Goal: Task Accomplishment & Management: Complete application form

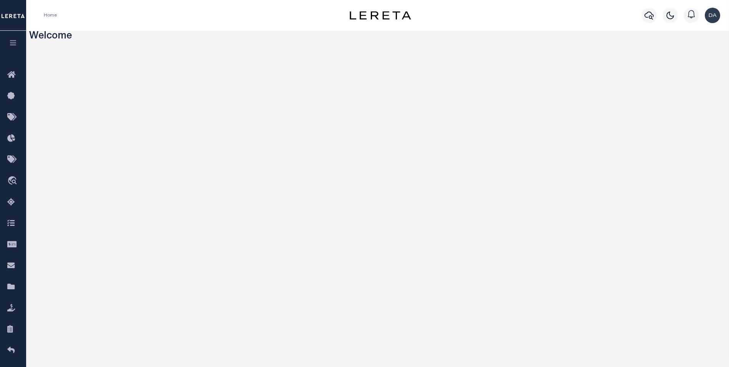
click at [18, 45] on button "button" at bounding box center [13, 44] width 26 height 26
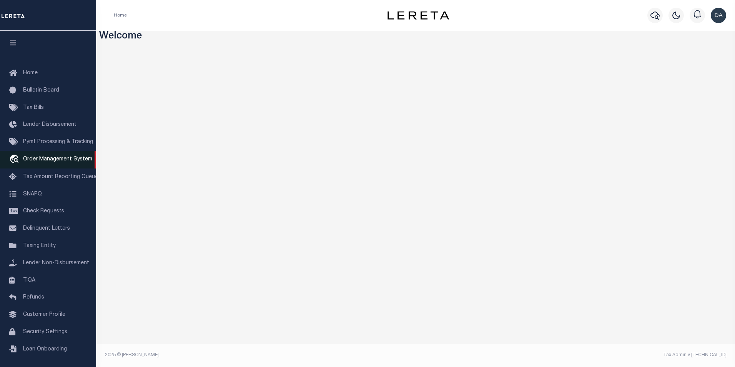
click at [53, 162] on span "Order Management System" at bounding box center [57, 158] width 69 height 5
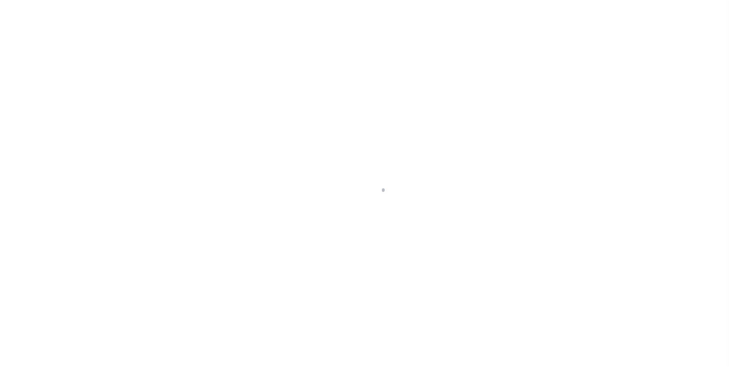
scroll to position [8, 0]
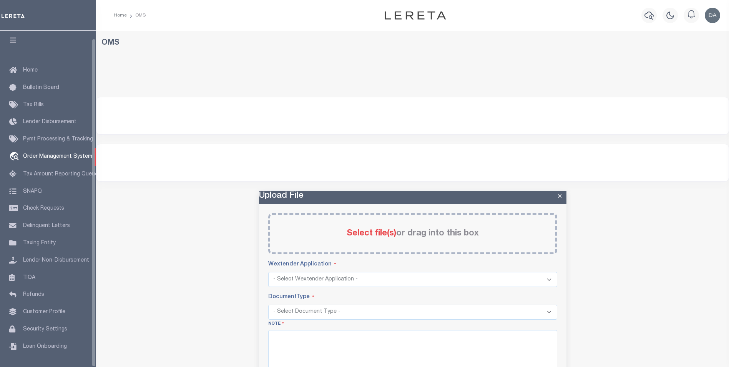
select select "200"
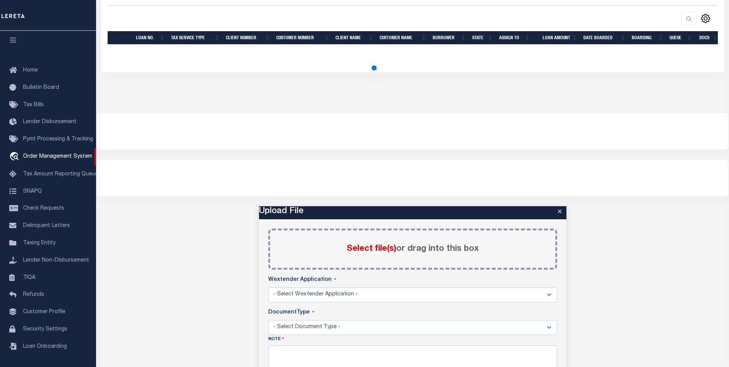
select select "200"
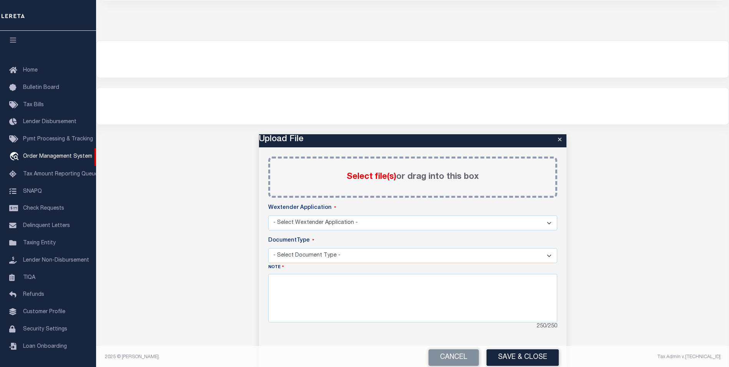
scroll to position [233, 0]
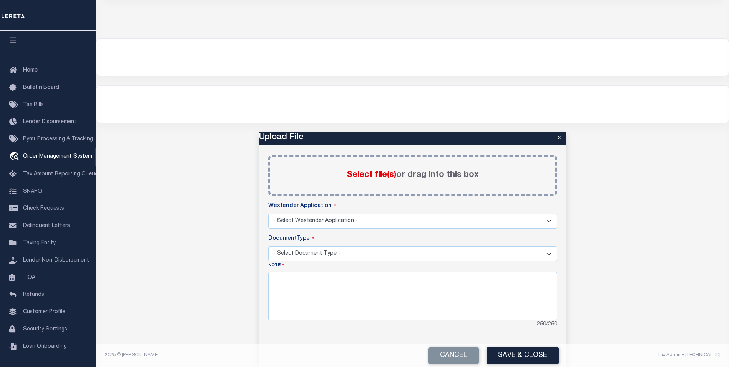
click at [481, 223] on select "- Select Wextender Application - Services Borrower Correspondence" at bounding box center [412, 220] width 289 height 15
click at [441, 255] on select "- Select Document Type -" at bounding box center [412, 253] width 289 height 15
click at [441, 256] on select "- Select Document Type -" at bounding box center [412, 253] width 289 height 15
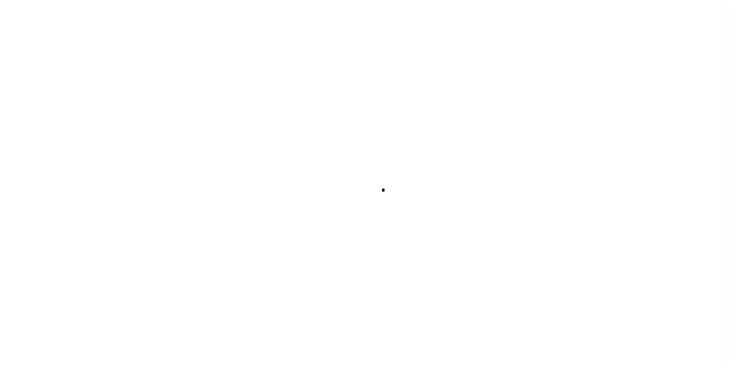
scroll to position [59, 0]
select select "200"
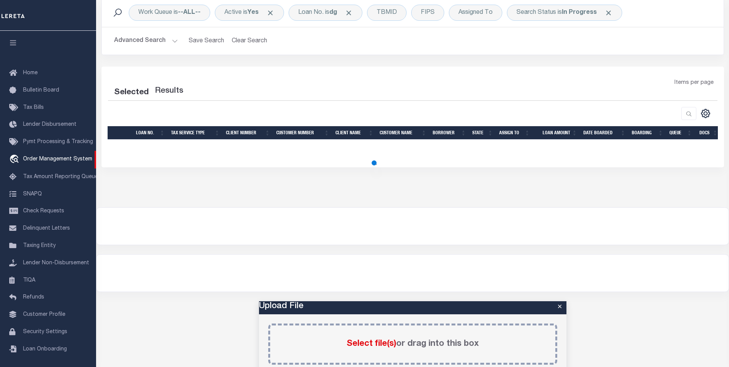
scroll to position [8, 0]
select select "200"
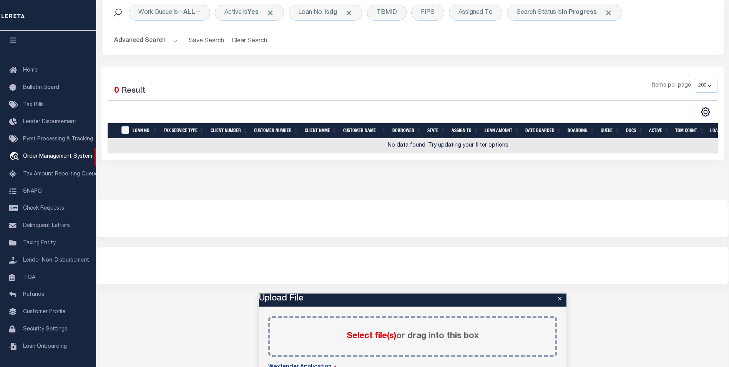
scroll to position [59, 0]
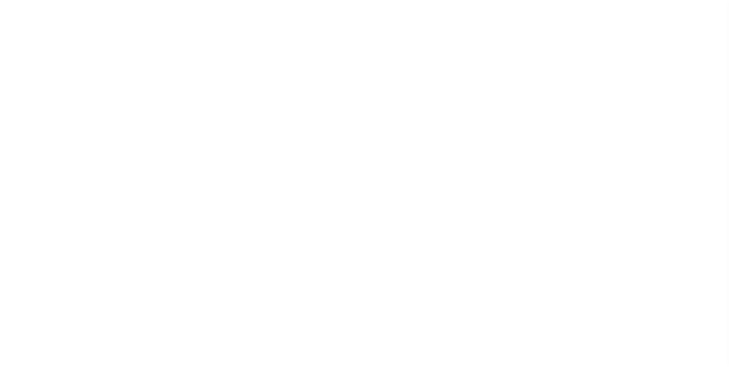
select select "200"
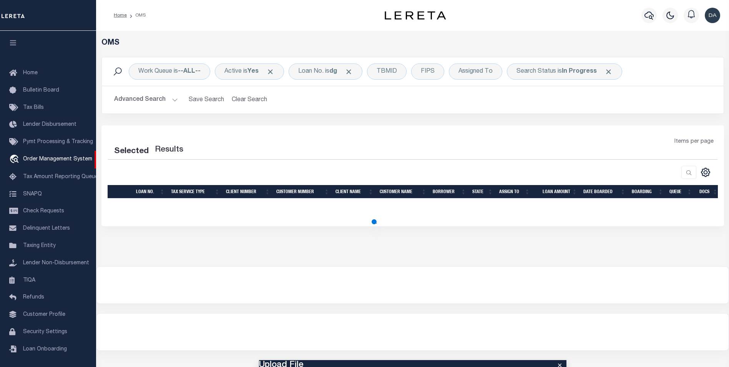
select select "200"
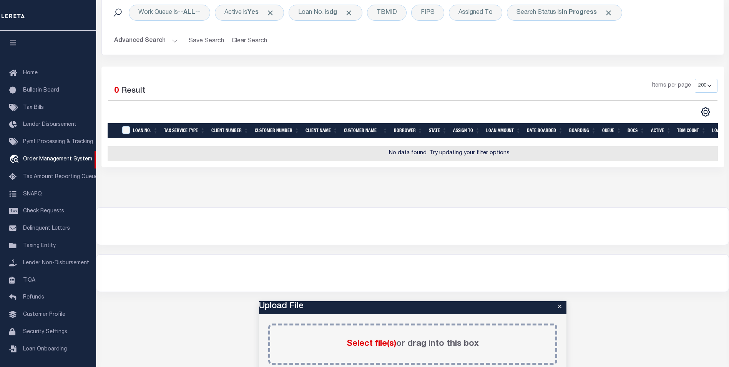
scroll to position [2, 0]
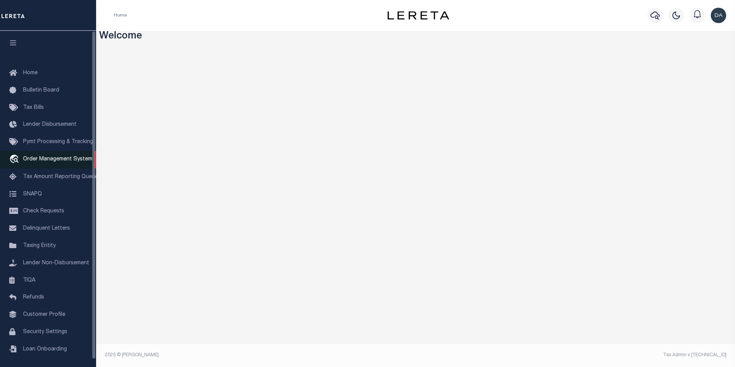
click at [68, 162] on span "Order Management System" at bounding box center [57, 158] width 69 height 5
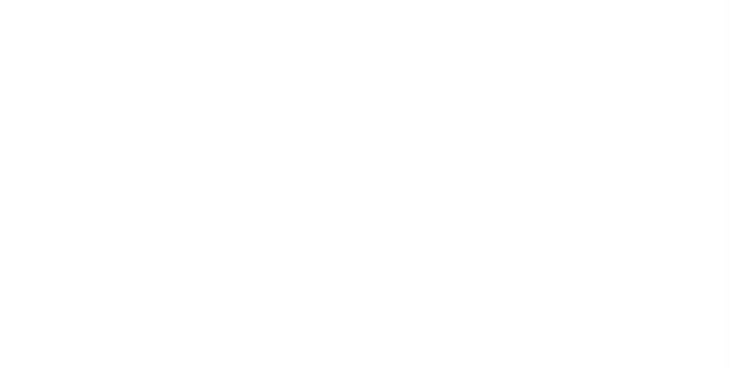
scroll to position [8, 0]
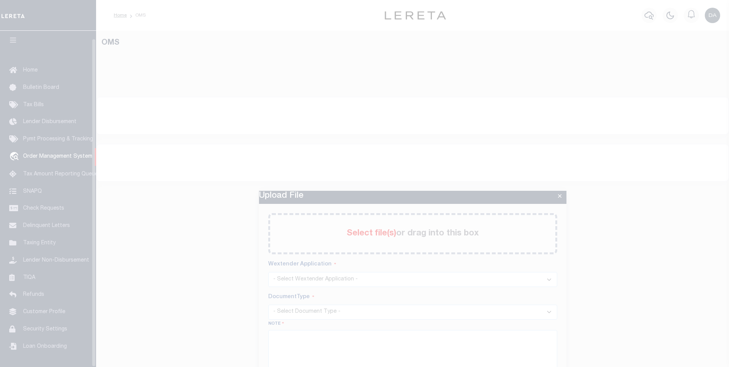
select select "200"
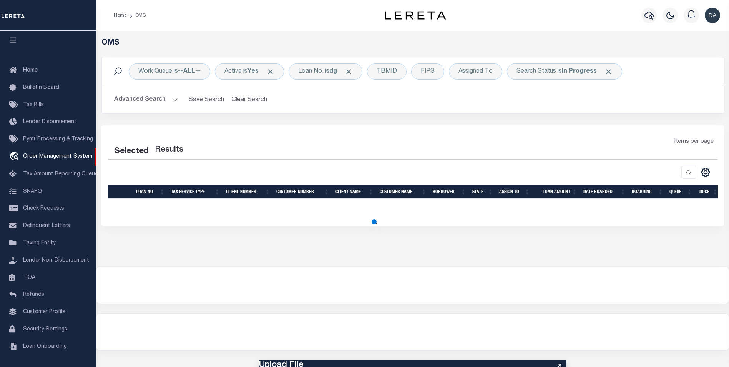
select select "200"
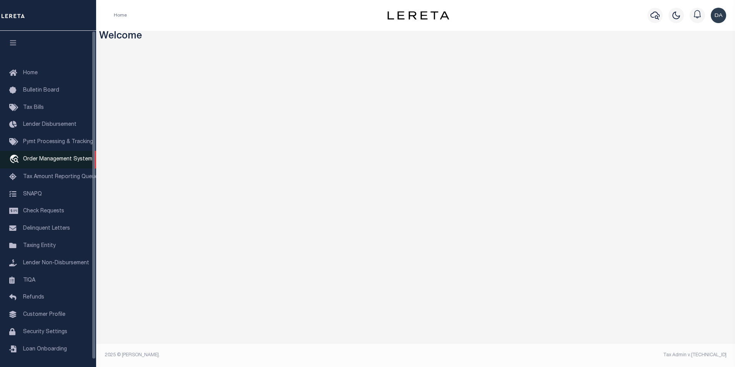
click at [66, 156] on link "travel_explore Order Management System" at bounding box center [48, 160] width 96 height 18
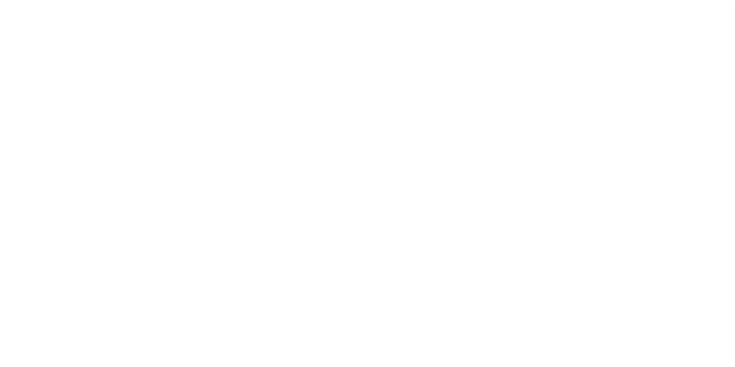
select select "200"
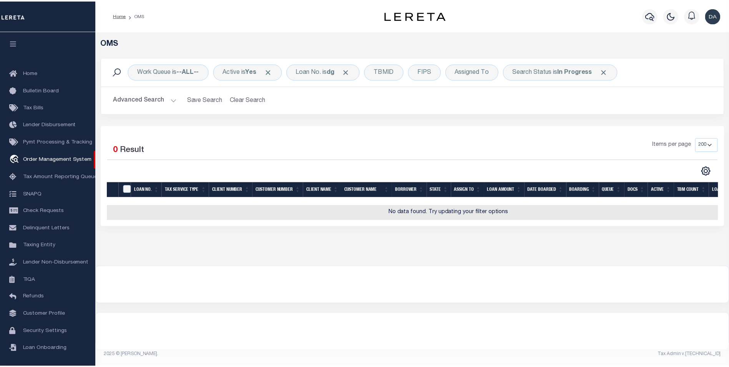
scroll to position [8, 0]
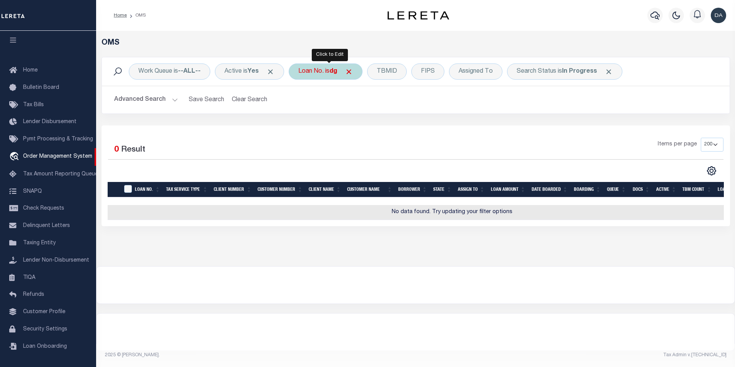
click at [328, 69] on div "Loan No. is dg" at bounding box center [326, 71] width 74 height 16
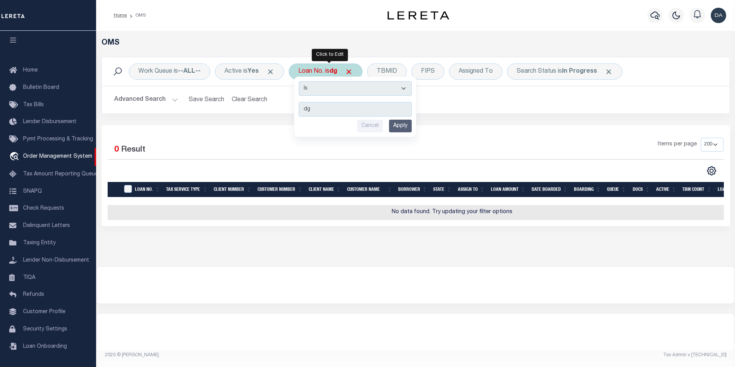
click at [328, 87] on select "Is Contains" at bounding box center [355, 88] width 113 height 15
select select "c"
click at [301, 81] on select "Is Contains" at bounding box center [355, 88] width 113 height 15
click at [409, 126] on input "Apply" at bounding box center [400, 125] width 23 height 13
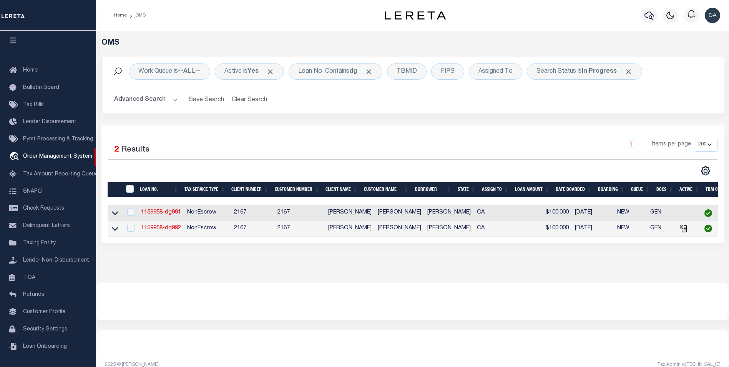
click at [163, 231] on link "1159958-dg992" at bounding box center [161, 227] width 40 height 5
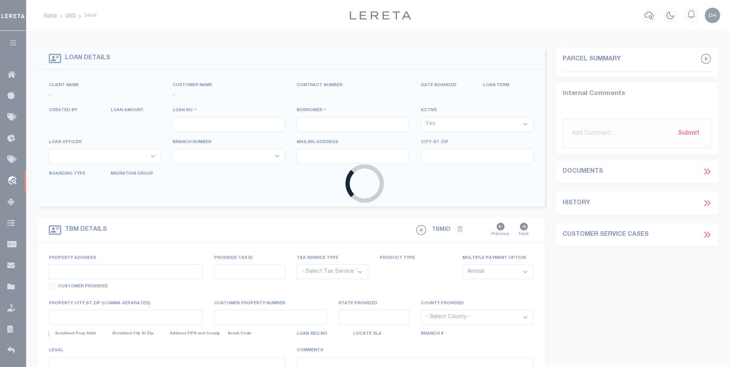
type input "1159958-dg992"
type input "david M garcia"
select select
type input "91007"
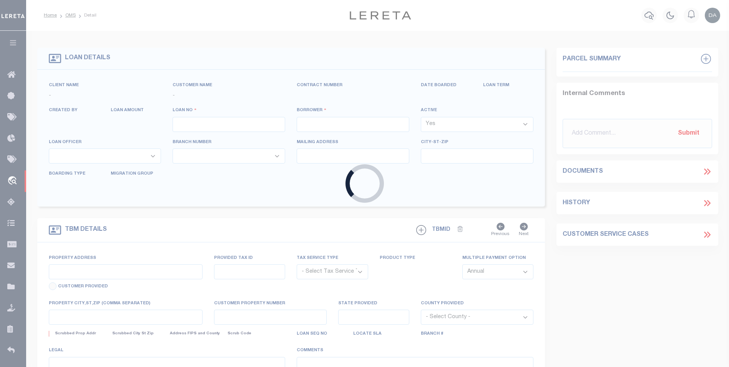
type input "05/10/2025"
select select "10"
select select "NonEscrow"
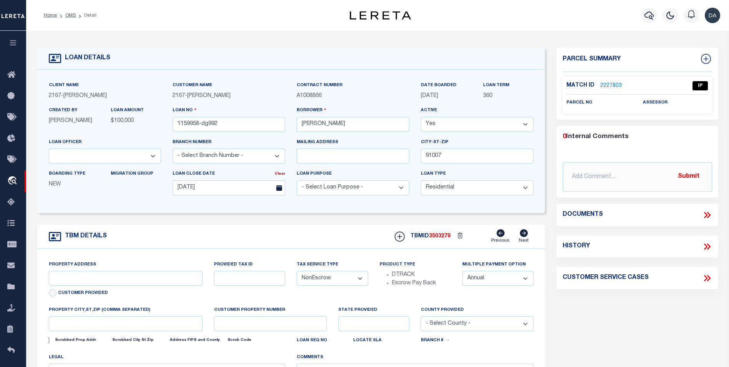
type input "785 SUNSET BLVD"
select select
type input "ARCADIA CA 91007"
type input "CA"
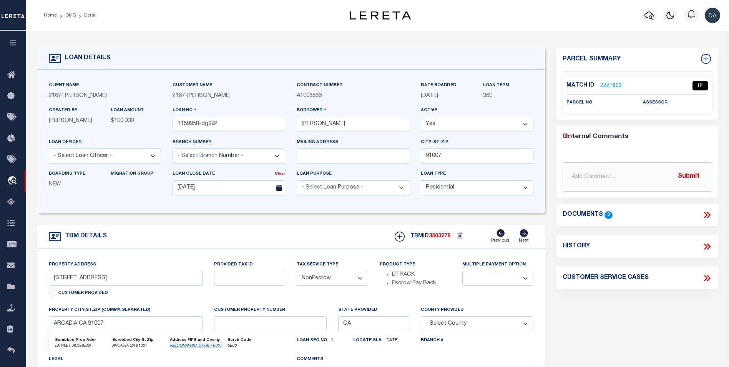
click at [707, 215] on icon at bounding box center [707, 215] width 10 height 10
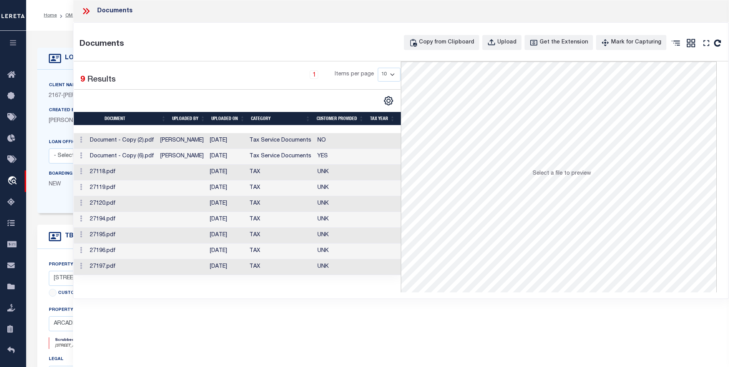
click at [300, 324] on div "Documents Documents Copy from Clipboard Upload Get the Extension Mark for Captu…" at bounding box center [401, 172] width 656 height 345
click at [513, 38] on div "Upload" at bounding box center [506, 42] width 19 height 8
select select
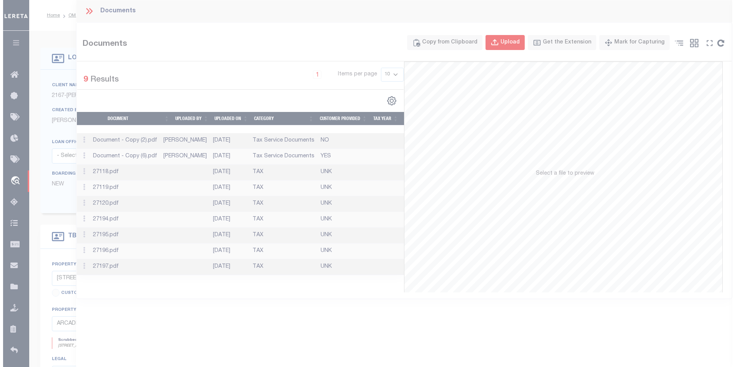
scroll to position [456, 0]
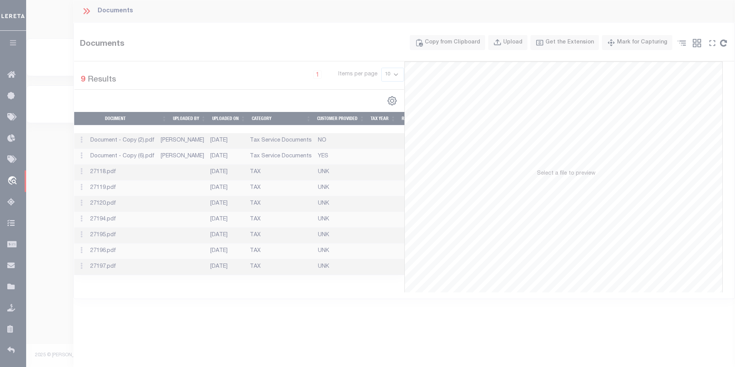
click at [382, 332] on div at bounding box center [367, 183] width 735 height 367
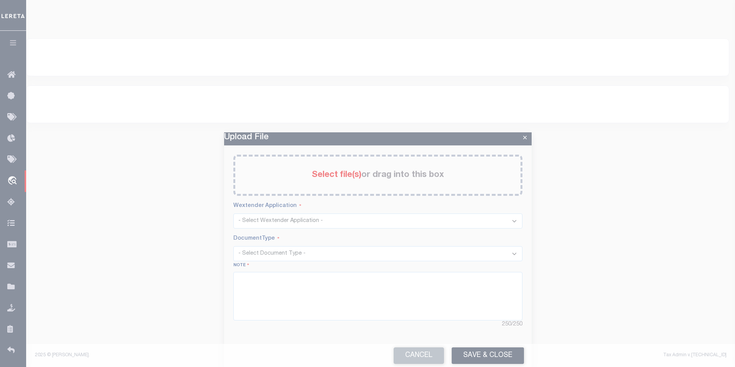
click at [179, 266] on div at bounding box center [367, 183] width 735 height 367
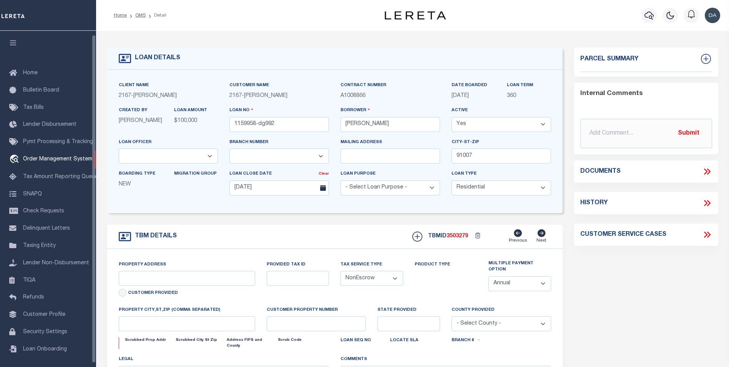
select select "10"
select select "NonEscrow"
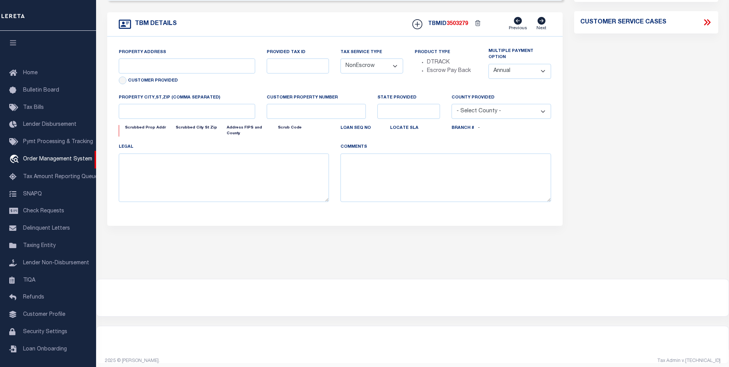
scroll to position [4, 0]
type input "785 SUNSET BLVD"
select select
type input "ARCADIA CA 91007"
type input "CA"
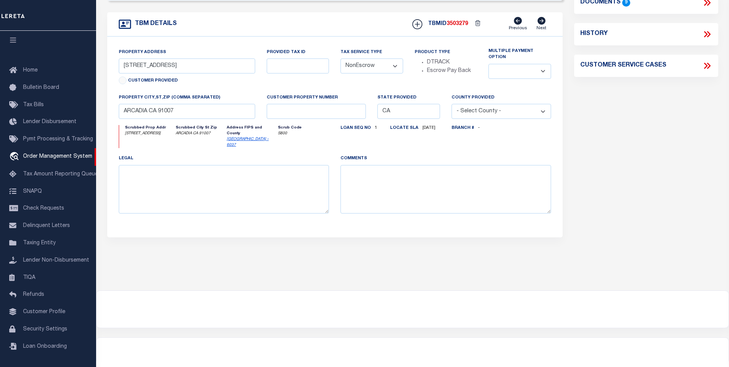
click at [462, 340] on div at bounding box center [412, 355] width 632 height 37
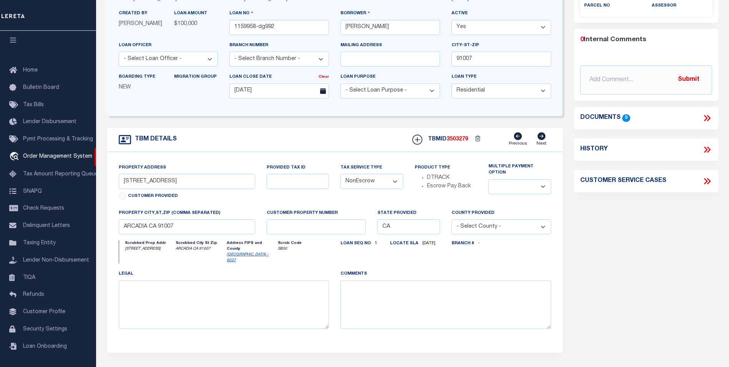
scroll to position [58, 0]
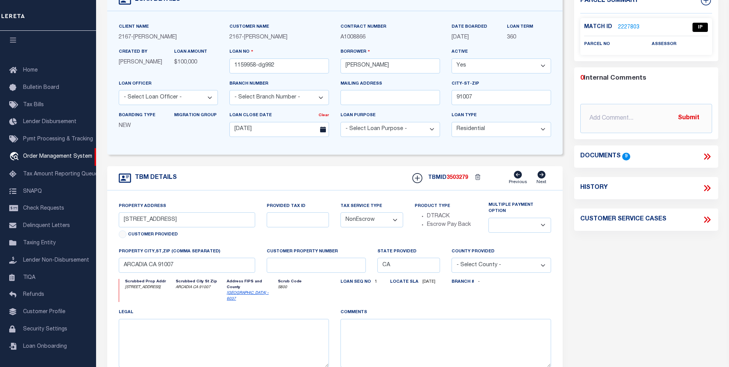
click at [711, 156] on icon at bounding box center [707, 156] width 10 height 10
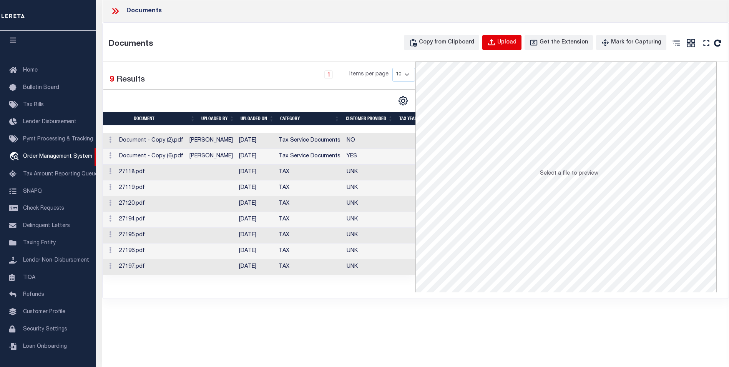
click at [516, 44] on div "Upload" at bounding box center [506, 42] width 19 height 8
select select
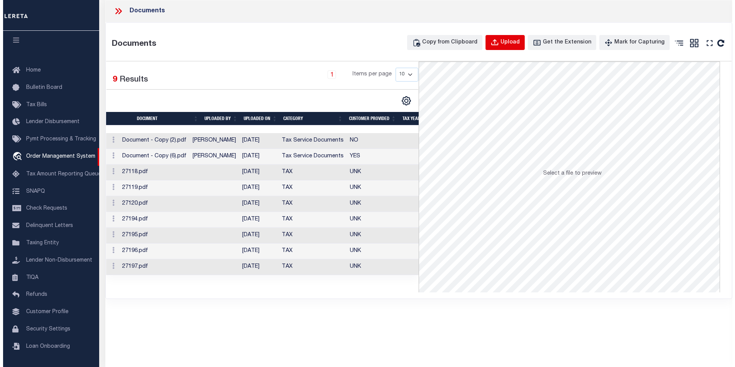
scroll to position [460, 0]
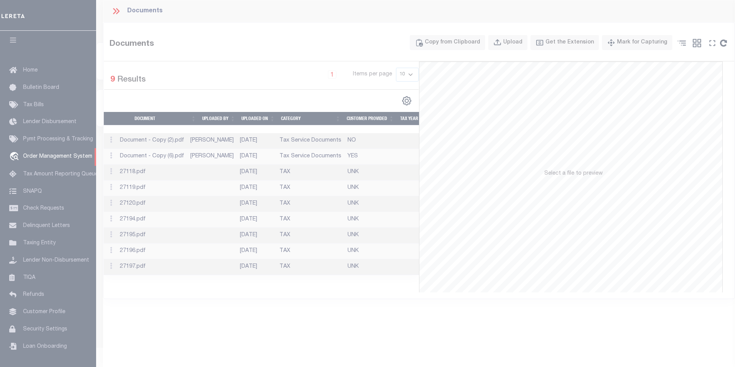
click at [263, 319] on div at bounding box center [367, 183] width 735 height 367
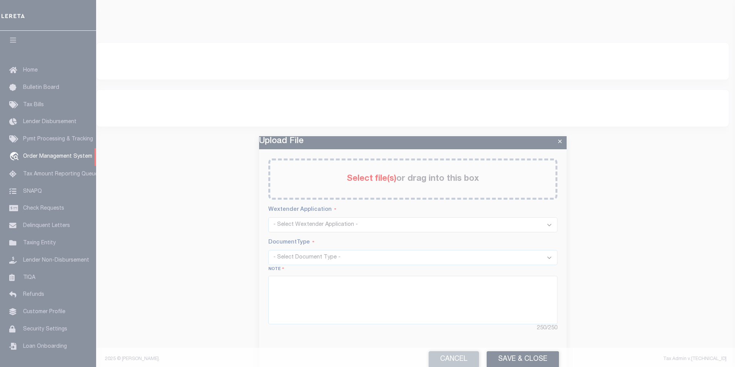
drag, startPoint x: 197, startPoint y: 296, endPoint x: 203, endPoint y: 303, distance: 9.5
click at [196, 296] on div at bounding box center [367, 183] width 735 height 367
click at [214, 309] on div at bounding box center [367, 183] width 735 height 367
click at [212, 310] on div at bounding box center [367, 183] width 735 height 367
click at [548, 10] on div at bounding box center [367, 183] width 735 height 367
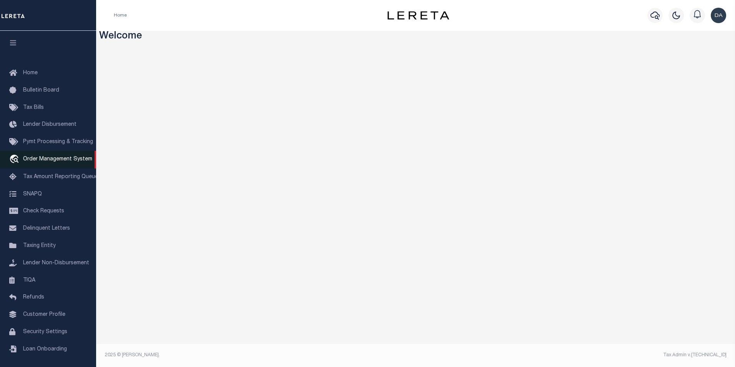
click at [60, 158] on span "Order Management System" at bounding box center [57, 158] width 69 height 5
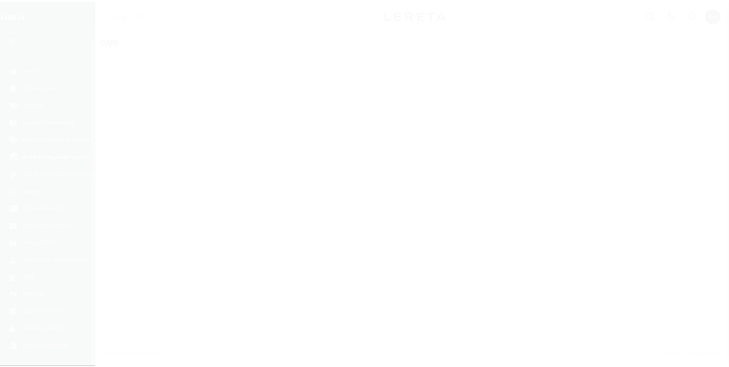
scroll to position [8, 0]
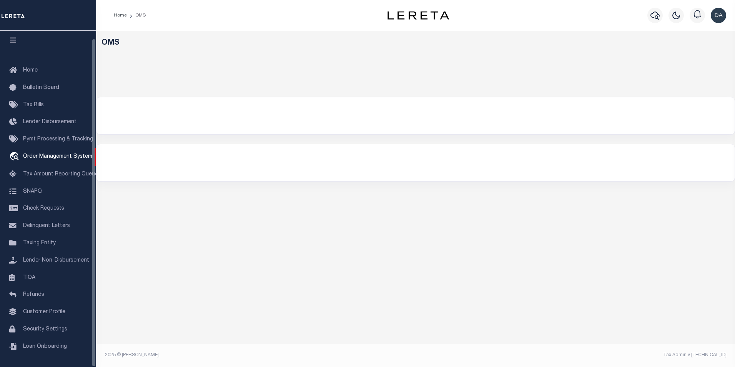
select select "200"
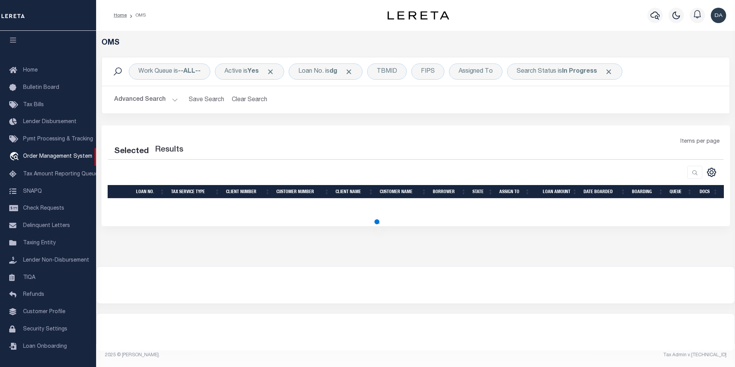
select select "200"
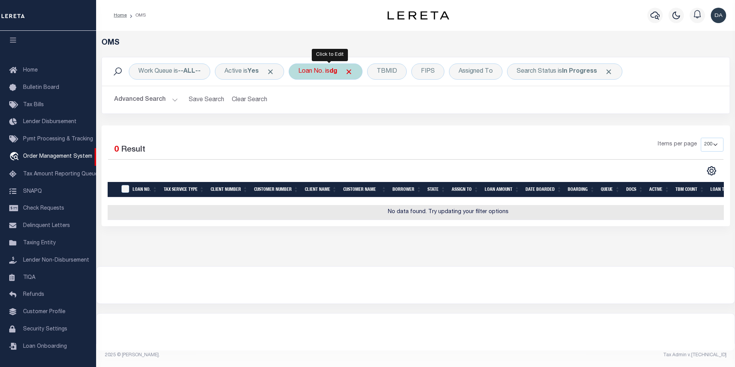
click at [316, 71] on div "Loan No. is dg" at bounding box center [326, 71] width 74 height 16
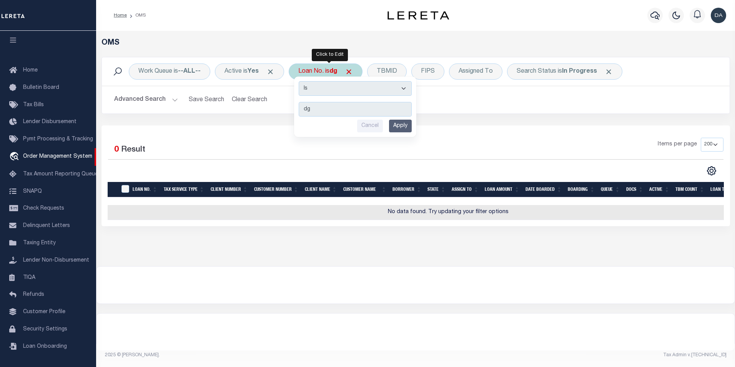
click at [320, 85] on select "Is Contains" at bounding box center [355, 88] width 113 height 15
select select "c"
click at [301, 81] on select "Is Contains" at bounding box center [355, 88] width 113 height 15
click at [408, 127] on input "Apply" at bounding box center [400, 125] width 23 height 13
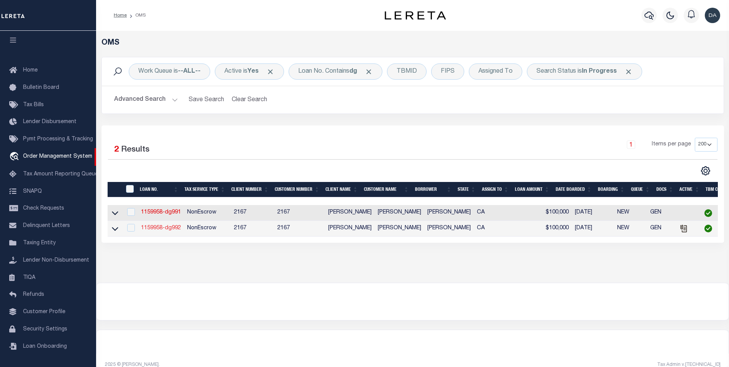
click at [169, 230] on link "1159958-dg992" at bounding box center [161, 227] width 40 height 5
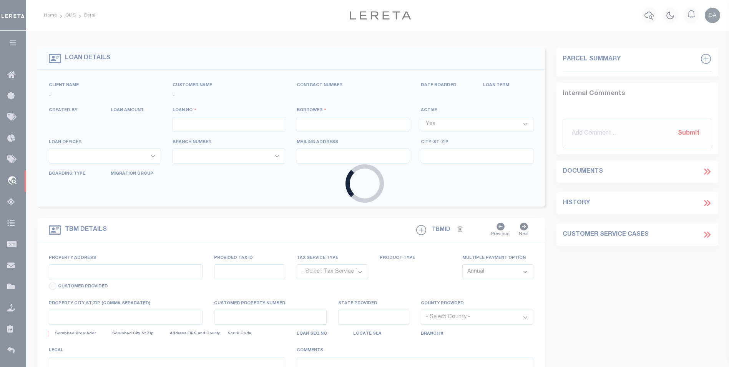
type input "1159958-dg992"
type input "david M garcia"
select select
type input "91007"
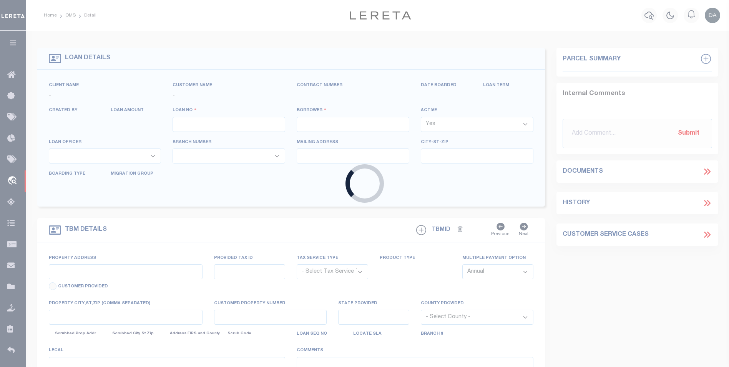
type input "05/10/2025"
select select "10"
select select "NonEscrow"
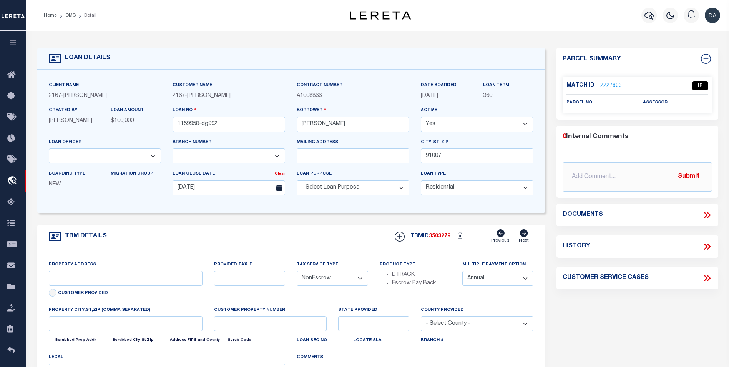
type input "785 SUNSET BLVD"
select select
type input "ARCADIA CA 91007"
type input "CA"
click at [707, 215] on icon at bounding box center [707, 215] width 10 height 10
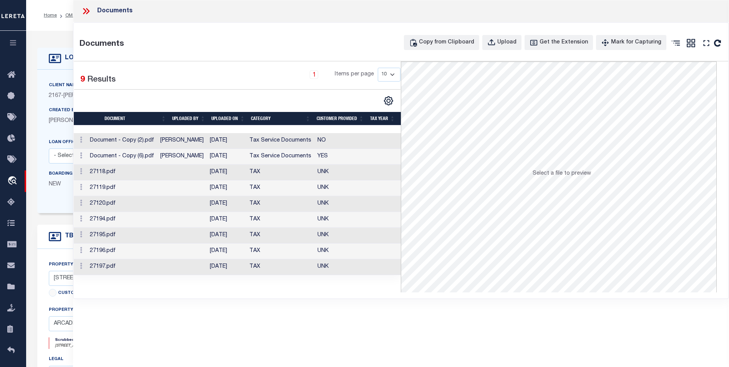
click at [119, 337] on div "Documents Documents Copy from Clipboard Upload Get the Extension Mark for Captu…" at bounding box center [401, 172] width 656 height 345
click at [512, 43] on div "Upload" at bounding box center [506, 42] width 19 height 8
select select
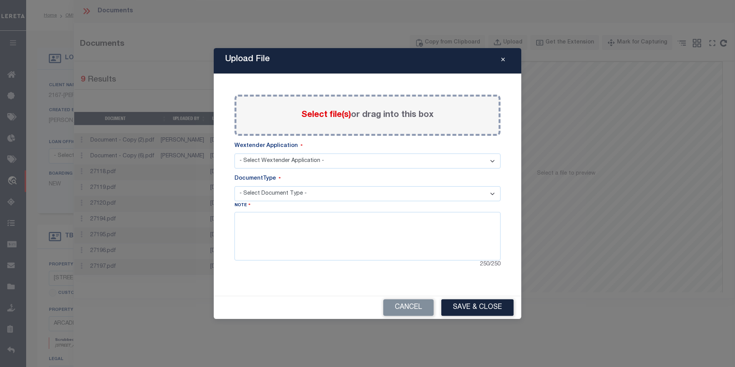
click at [318, 157] on select "- Select Wextender Application - Services Borrower Correspondence" at bounding box center [367, 160] width 266 height 15
select select "6"
click at [234, 153] on select "- Select Wextender Application - Services Borrower Correspondence" at bounding box center [367, 160] width 266 height 15
click at [305, 195] on select "- Select Document Type -" at bounding box center [367, 193] width 266 height 15
click at [291, 291] on div "Upload File Paste copied image or file into this box Select file(s) or drag int…" at bounding box center [367, 183] width 307 height 270
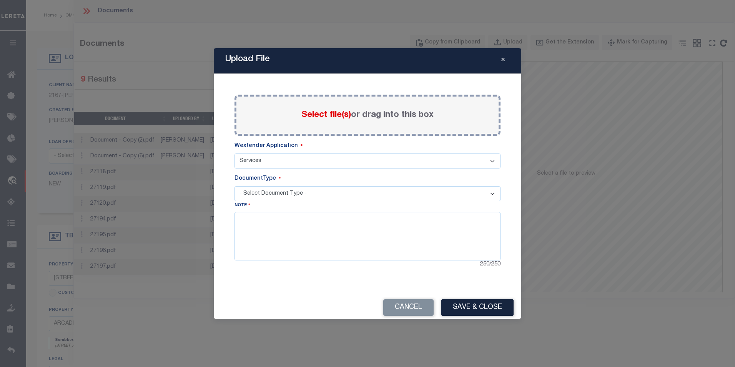
click at [381, 302] on div "Cancel Save & Close" at bounding box center [367, 307] width 307 height 23
click at [415, 306] on button "Cancel" at bounding box center [408, 307] width 50 height 17
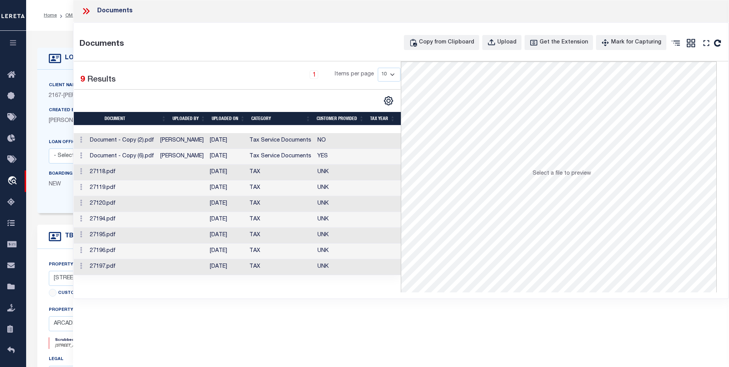
click at [339, 308] on div "Documents Documents Copy from Clipboard Upload Get the Extension Mark for Captu…" at bounding box center [401, 172] width 656 height 345
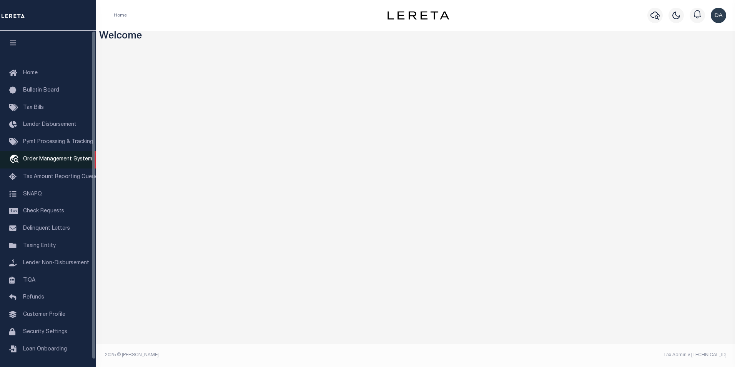
click at [59, 160] on span "Order Management System" at bounding box center [57, 158] width 69 height 5
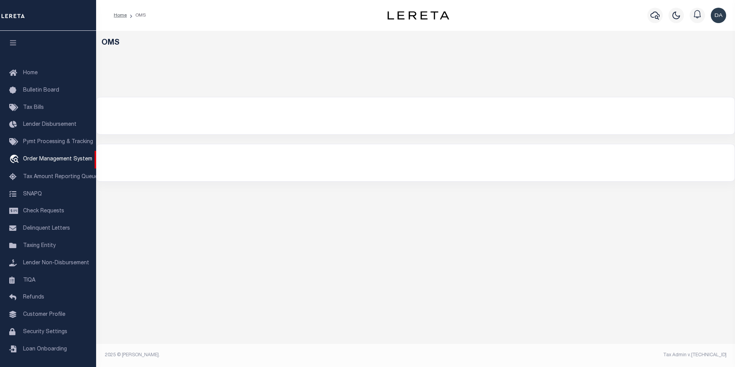
select select "200"
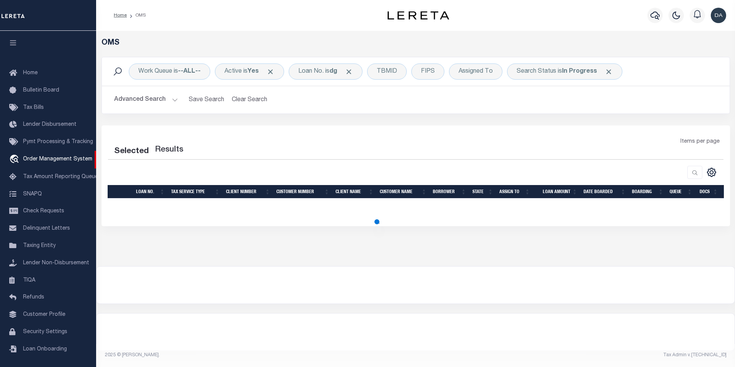
select select "200"
